Goal: Navigation & Orientation: Go to known website

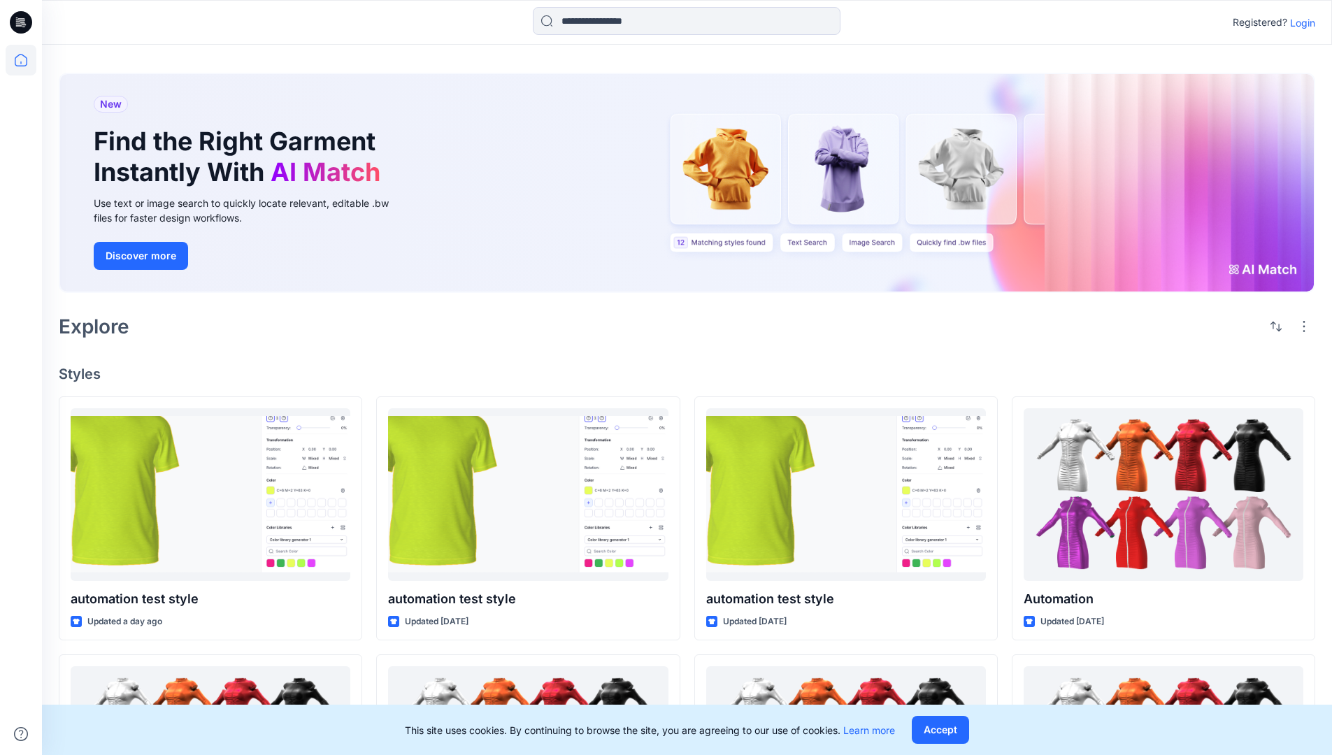
click at [1299, 22] on p "Login" at bounding box center [1302, 22] width 25 height 15
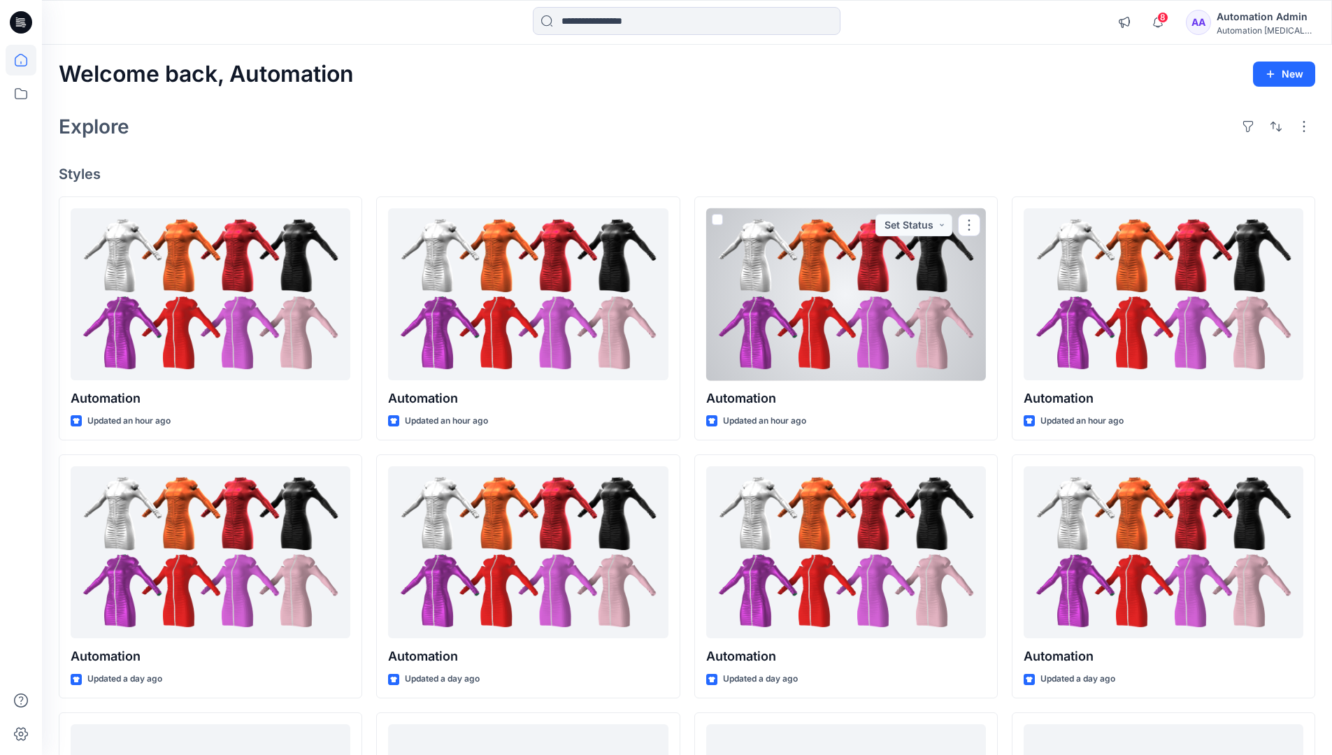
click at [27, 60] on icon at bounding box center [21, 60] width 13 height 13
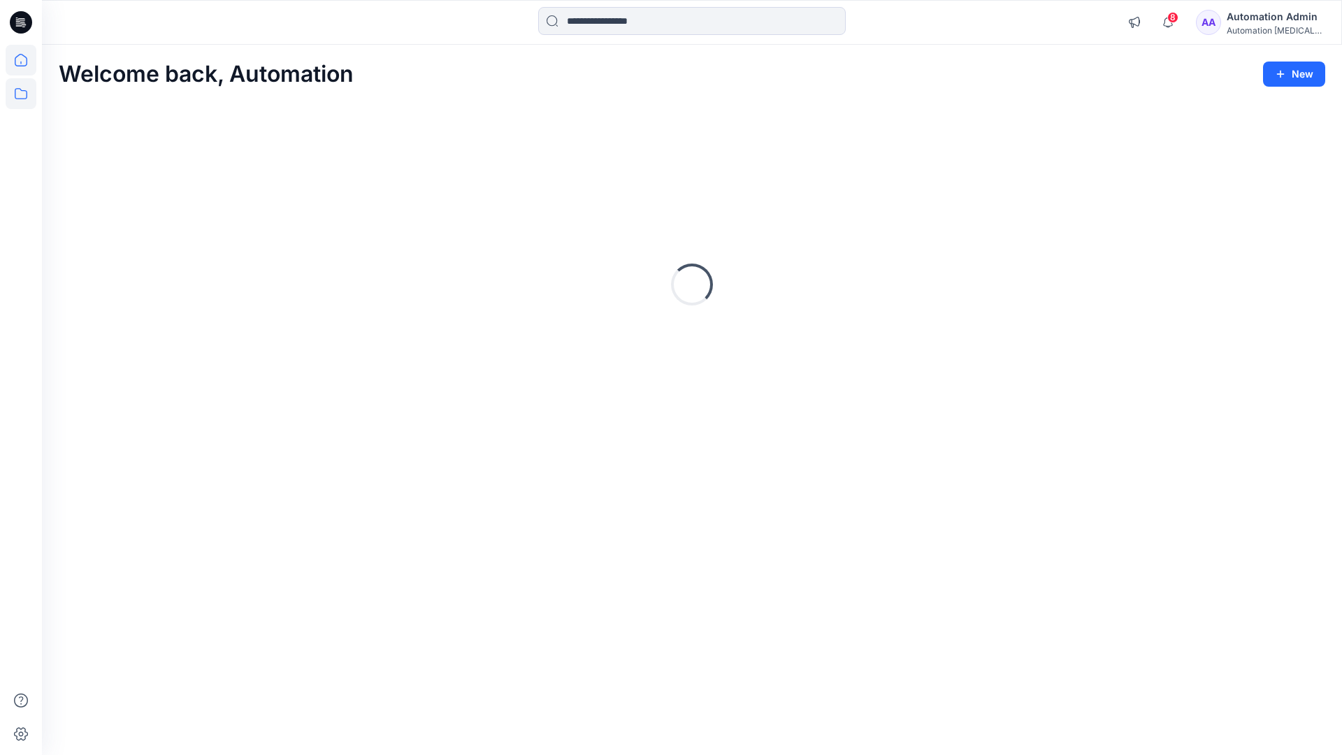
click at [23, 94] on icon at bounding box center [21, 93] width 31 height 31
